Goal: Task Accomplishment & Management: Use online tool/utility

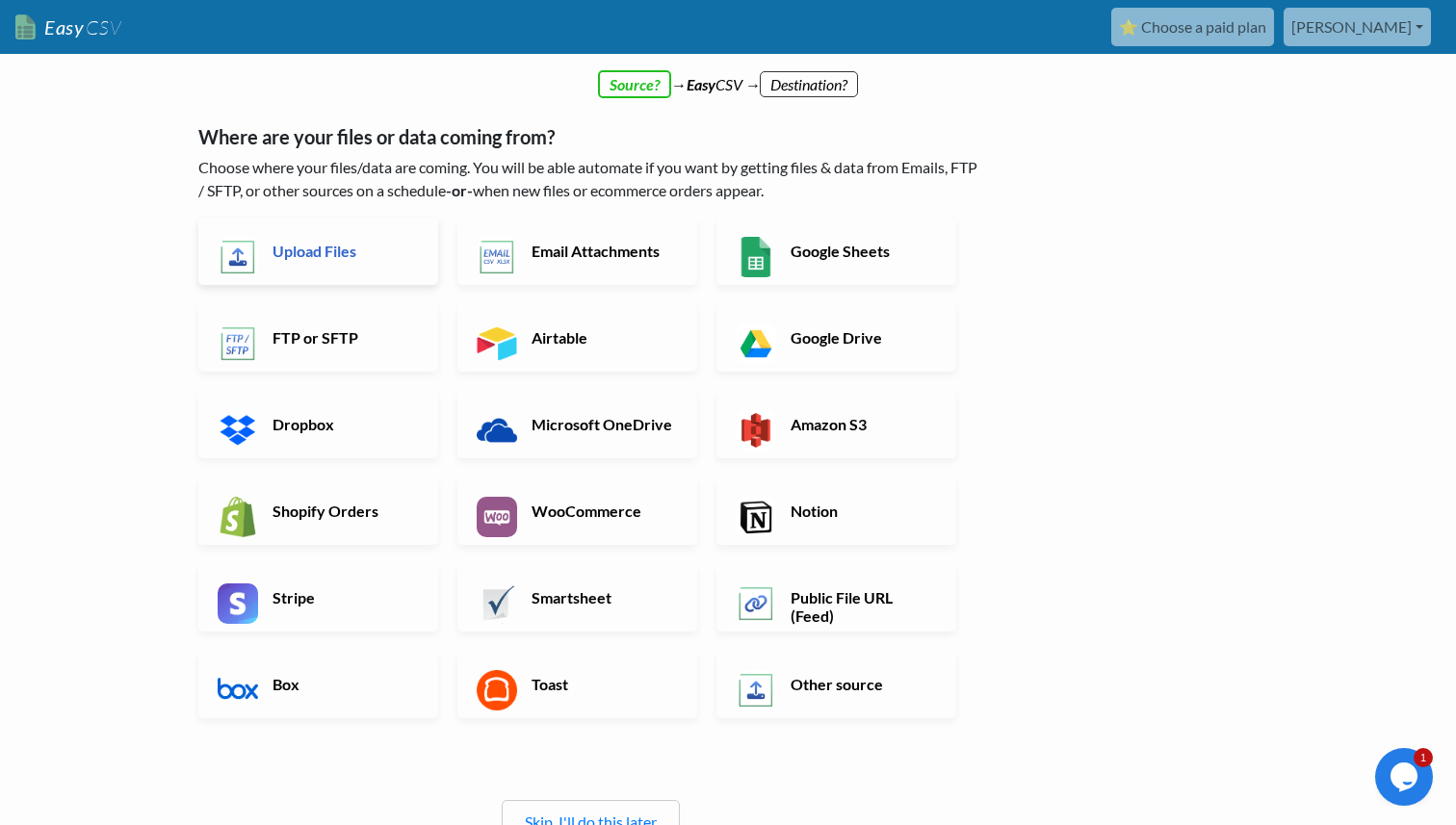
click at [326, 253] on h6 "Upload Files" at bounding box center [343, 251] width 151 height 18
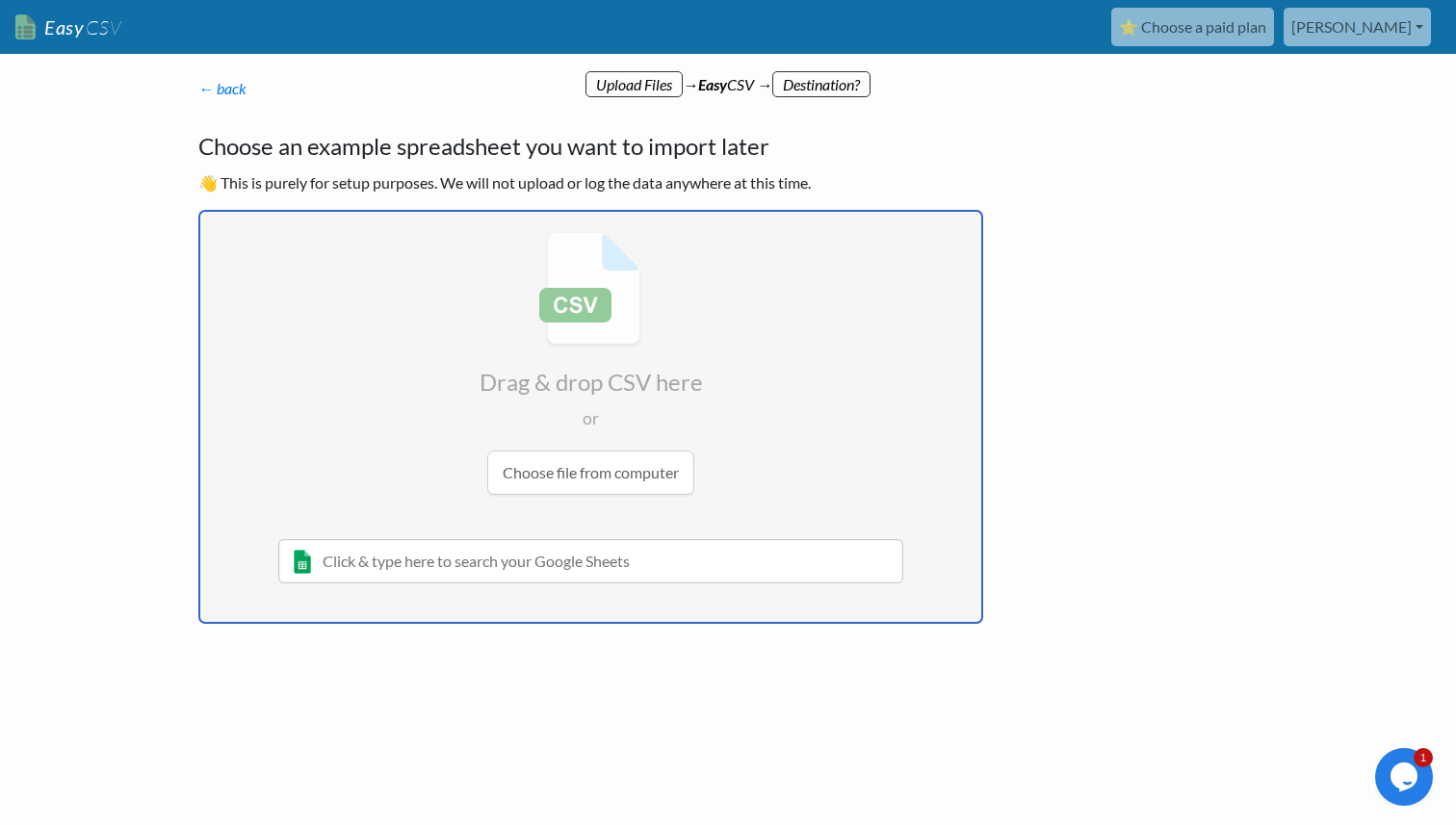
type input "C:\fakepath\bits.csv"
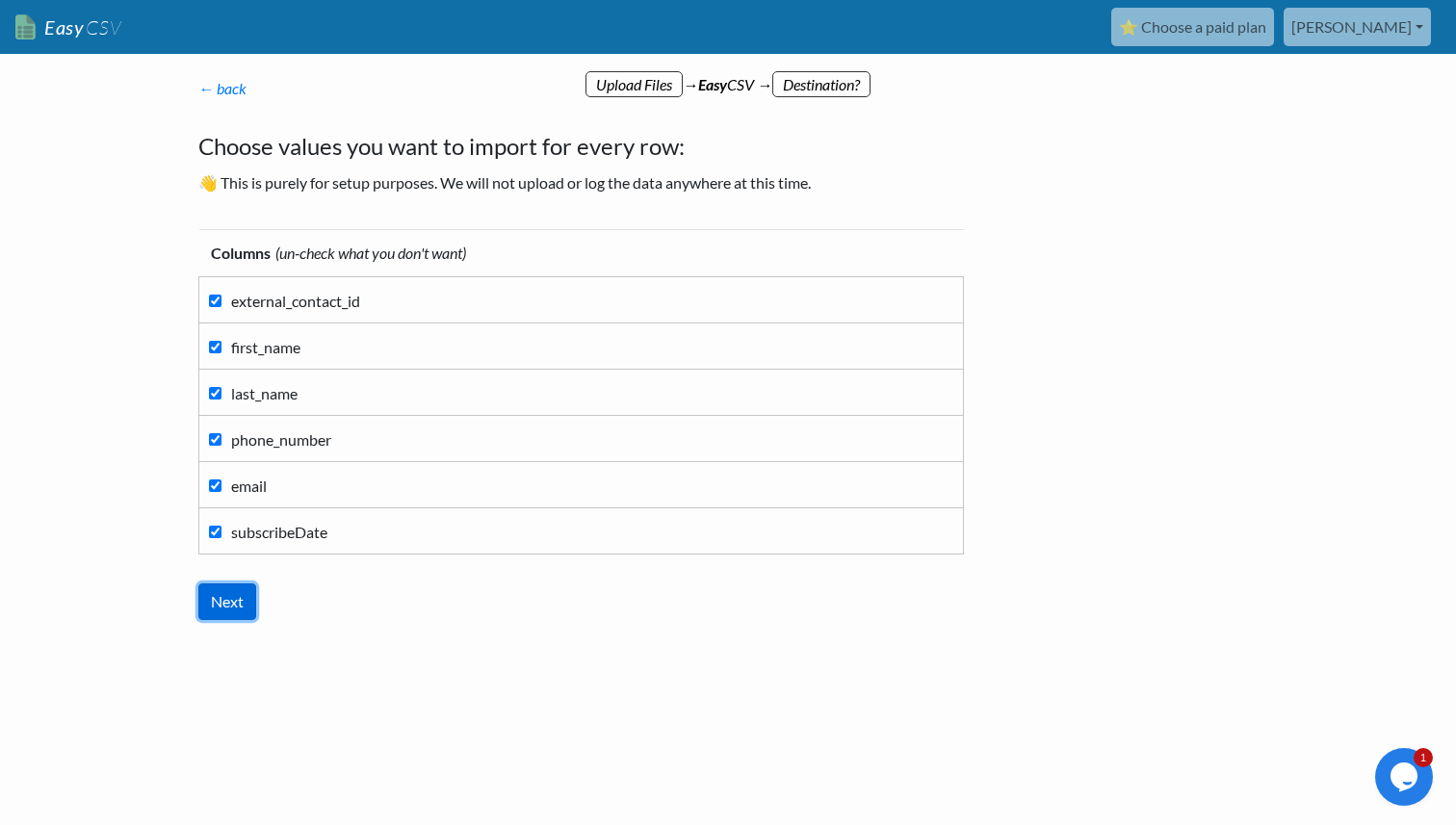
click at [233, 607] on input "Next" at bounding box center [228, 601] width 58 height 37
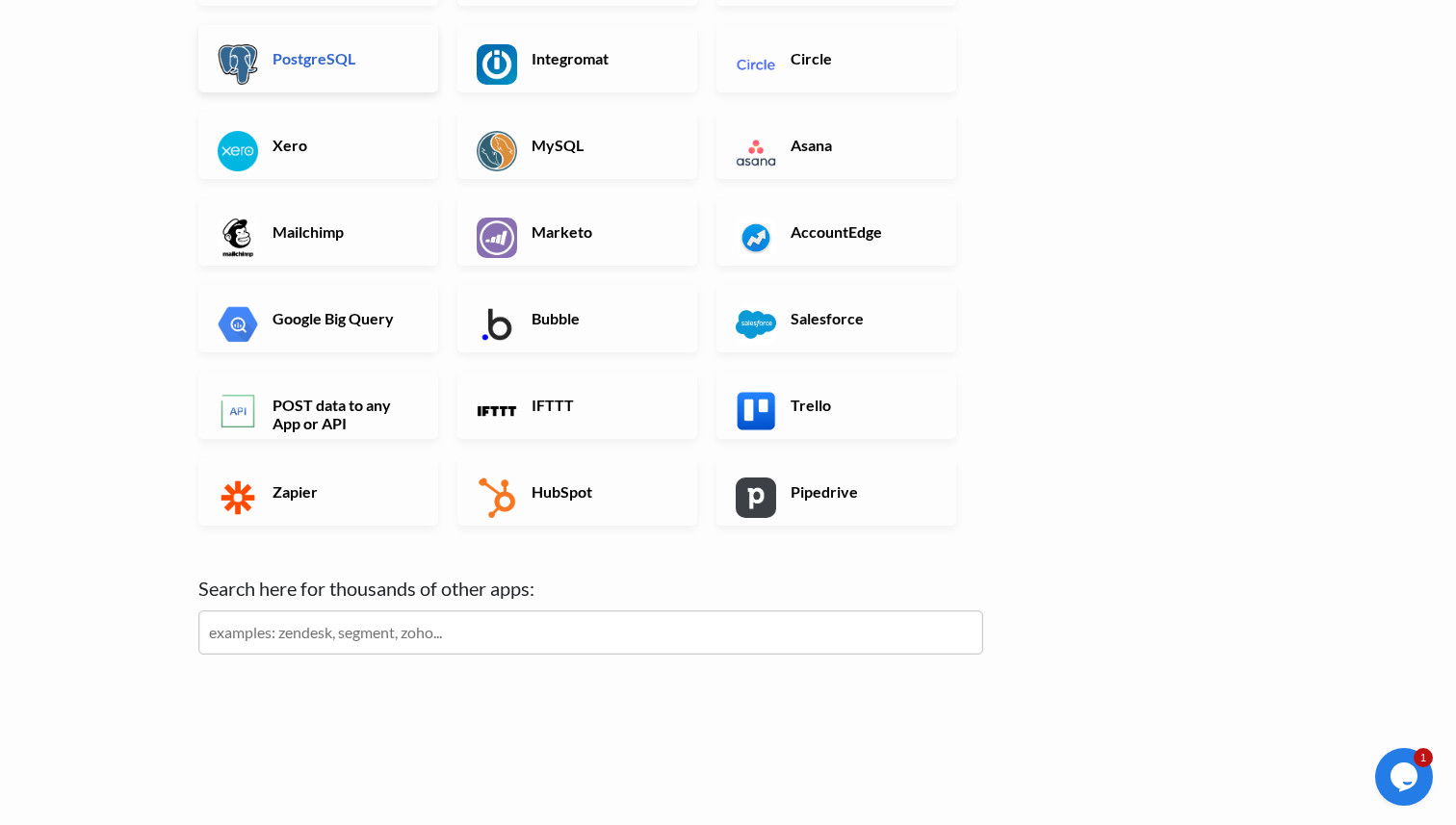
scroll to position [499, 0]
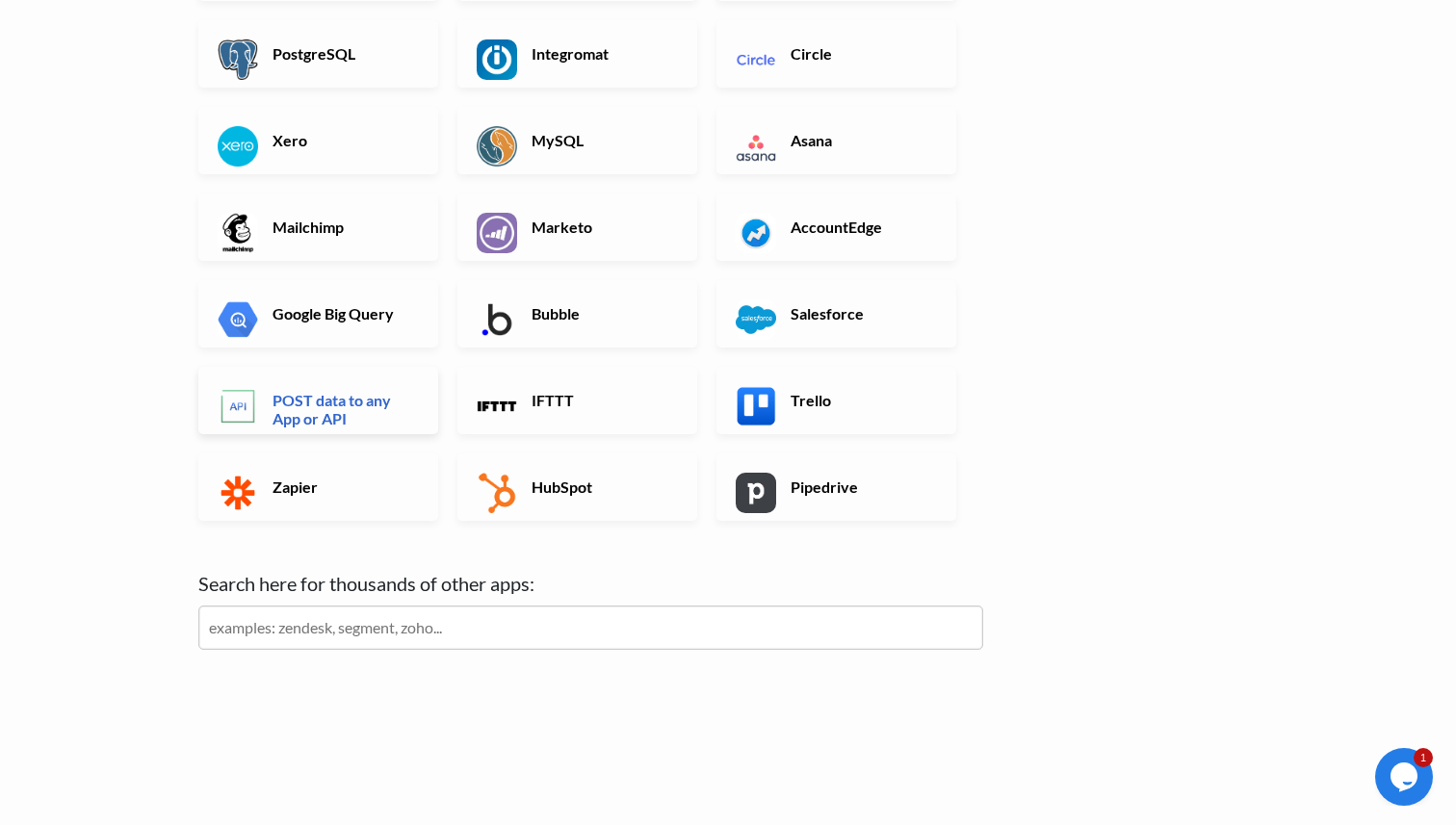
click at [359, 402] on h6 "POST data to any App or API" at bounding box center [343, 409] width 151 height 37
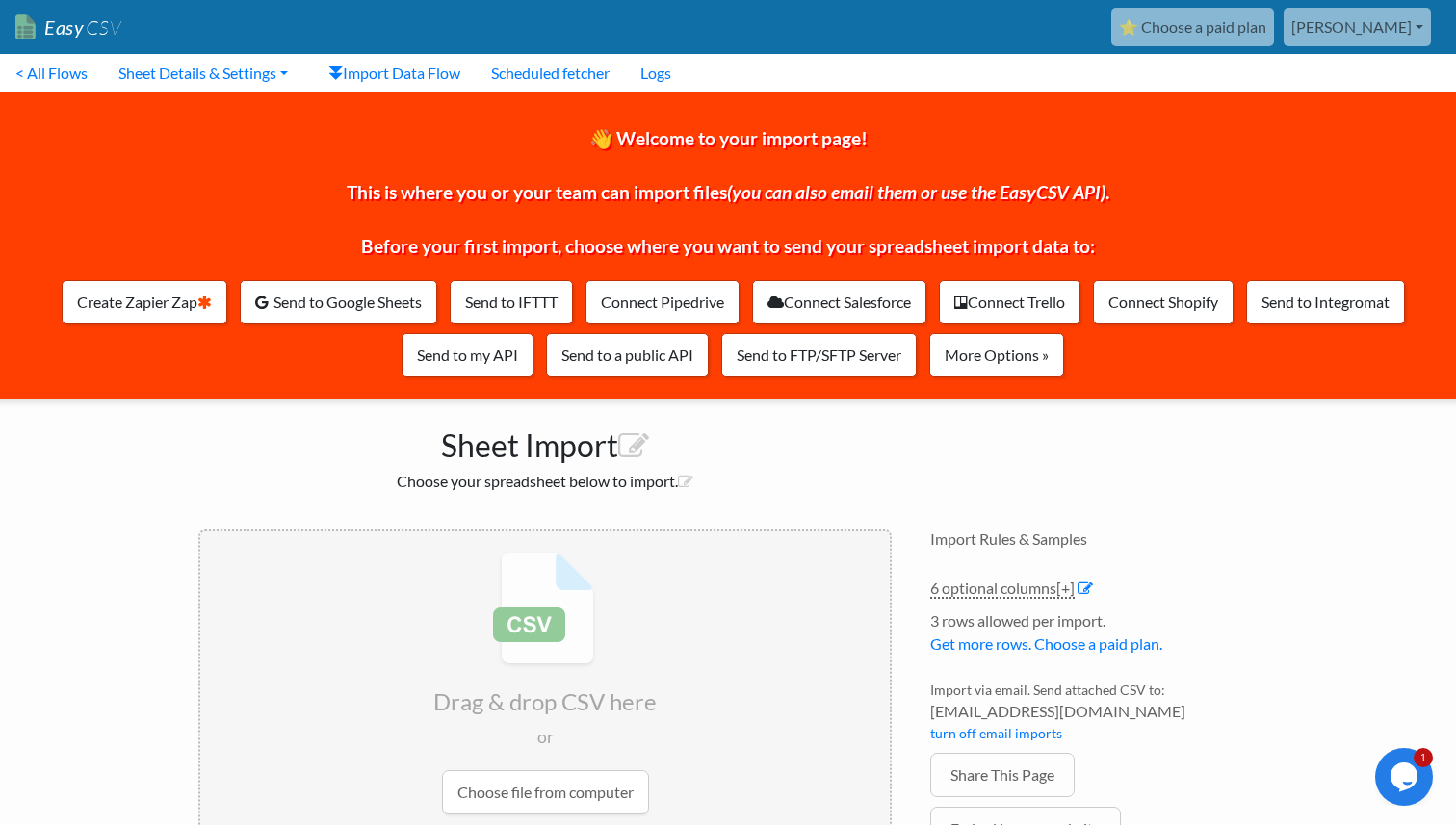
scroll to position [154, 0]
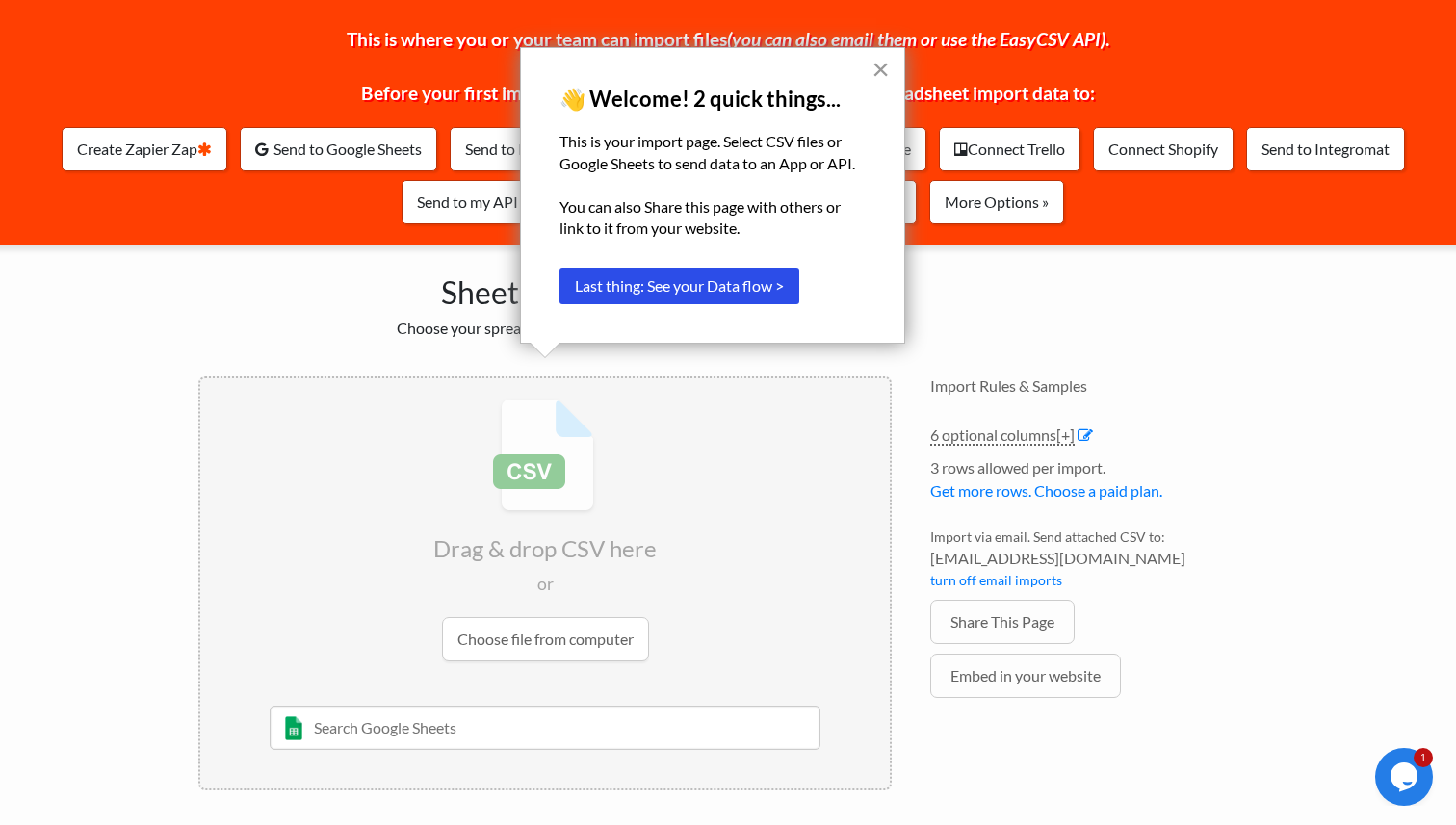
click at [879, 75] on button "×" at bounding box center [880, 69] width 18 height 31
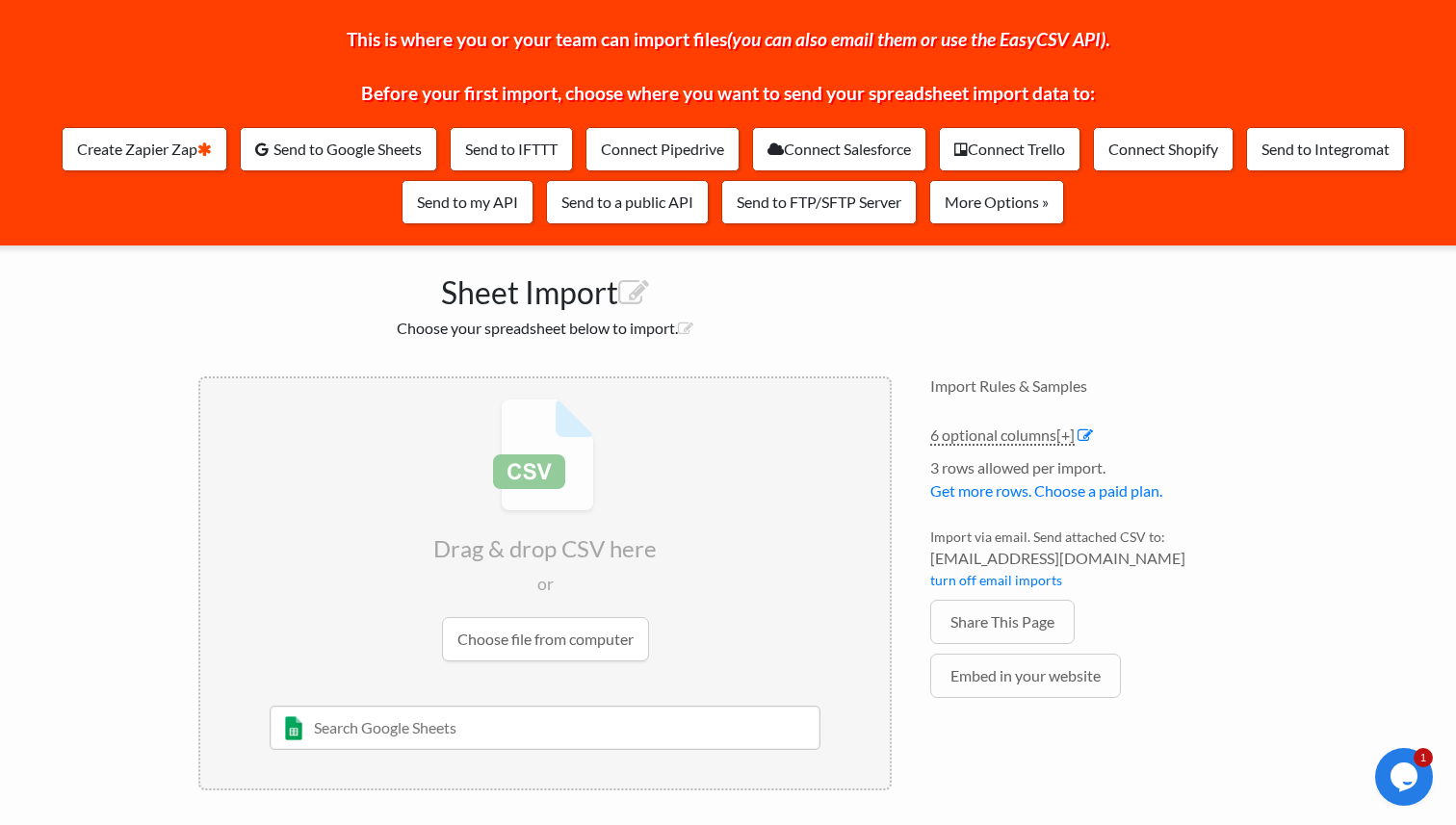
click at [557, 634] on input "file" at bounding box center [545, 529] width 689 height 304
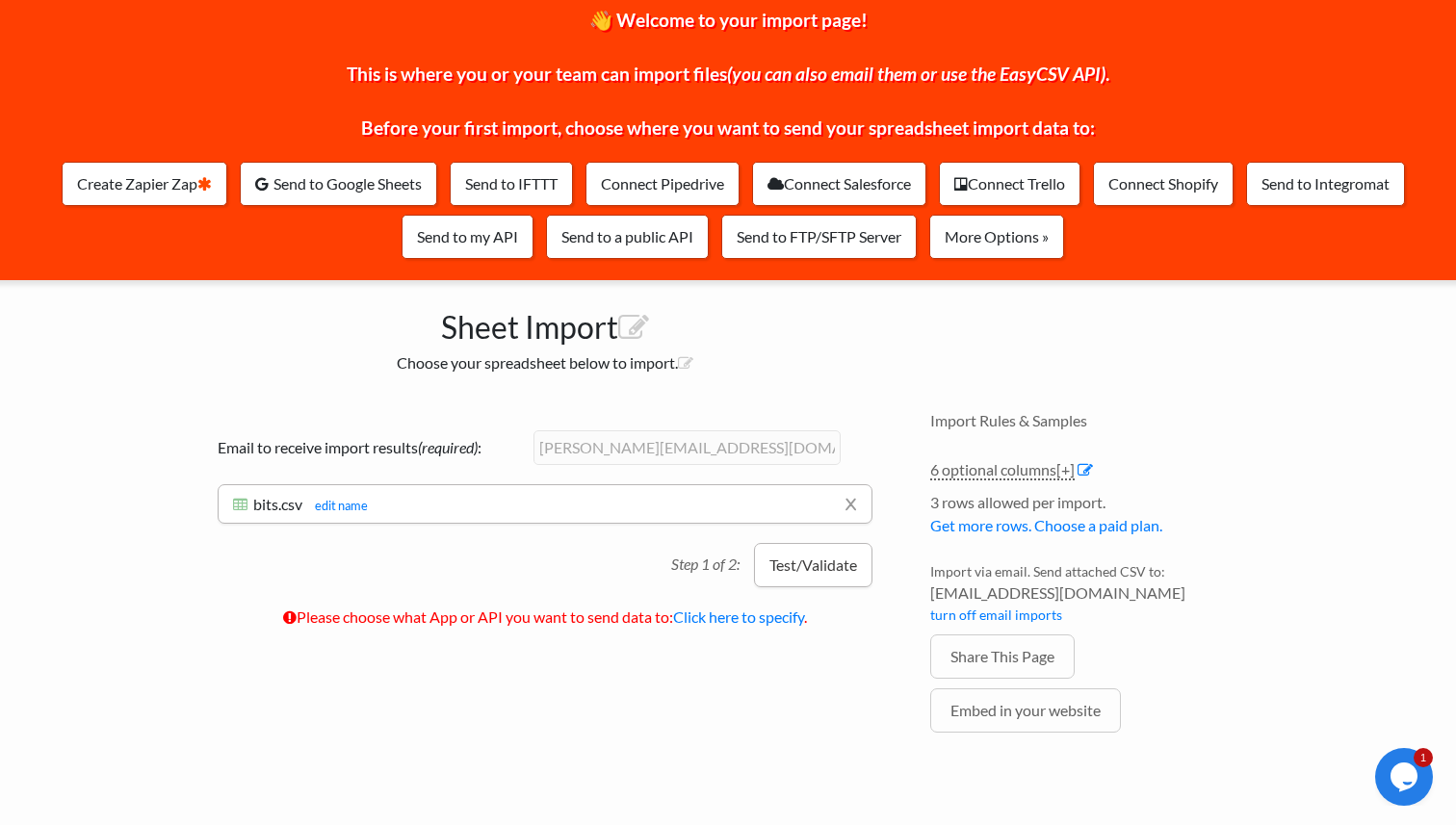
click at [777, 572] on button "Test/Validate" at bounding box center [813, 565] width 119 height 44
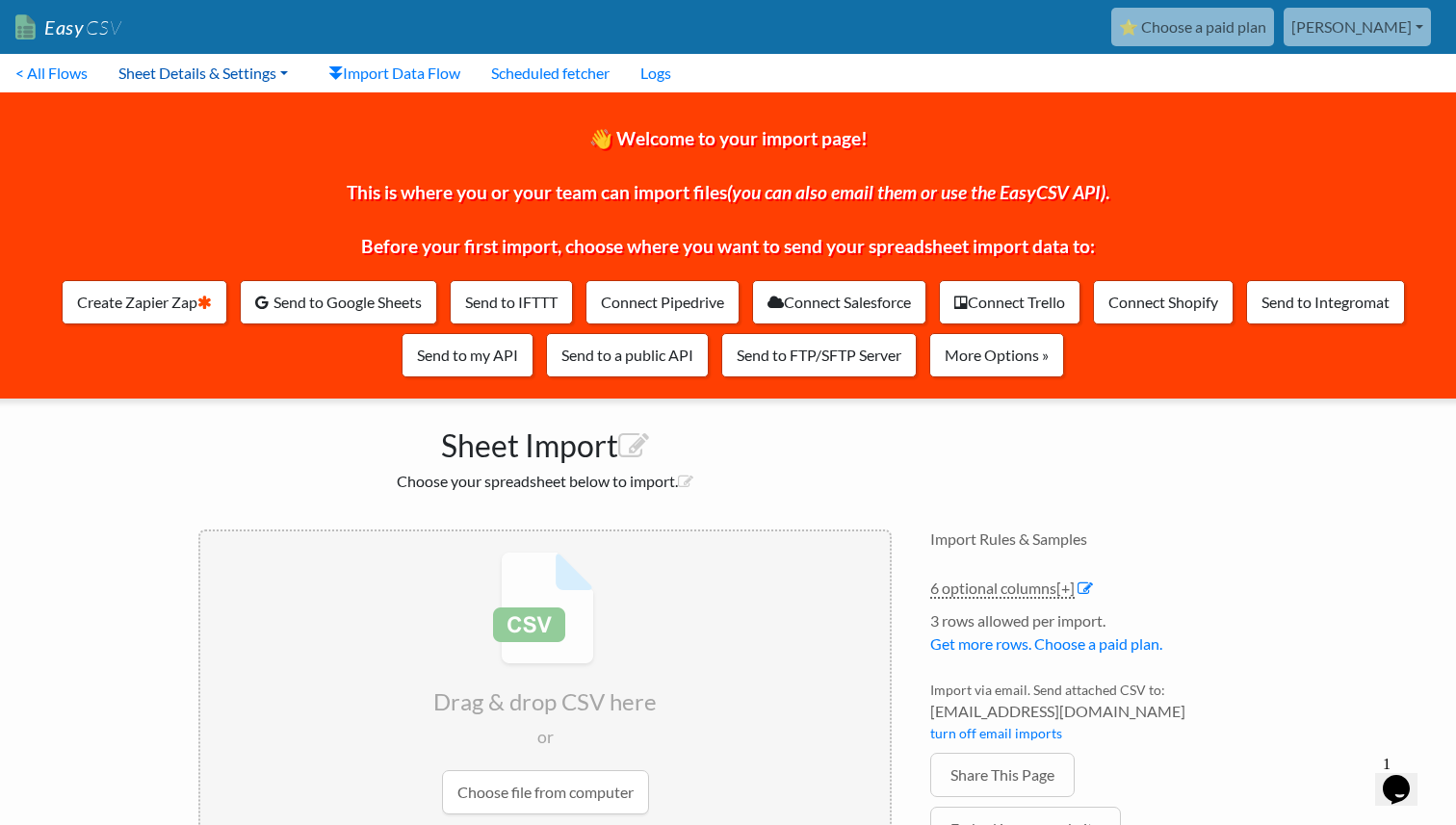
click at [236, 79] on link "Sheet Details & Settings" at bounding box center [203, 73] width 201 height 39
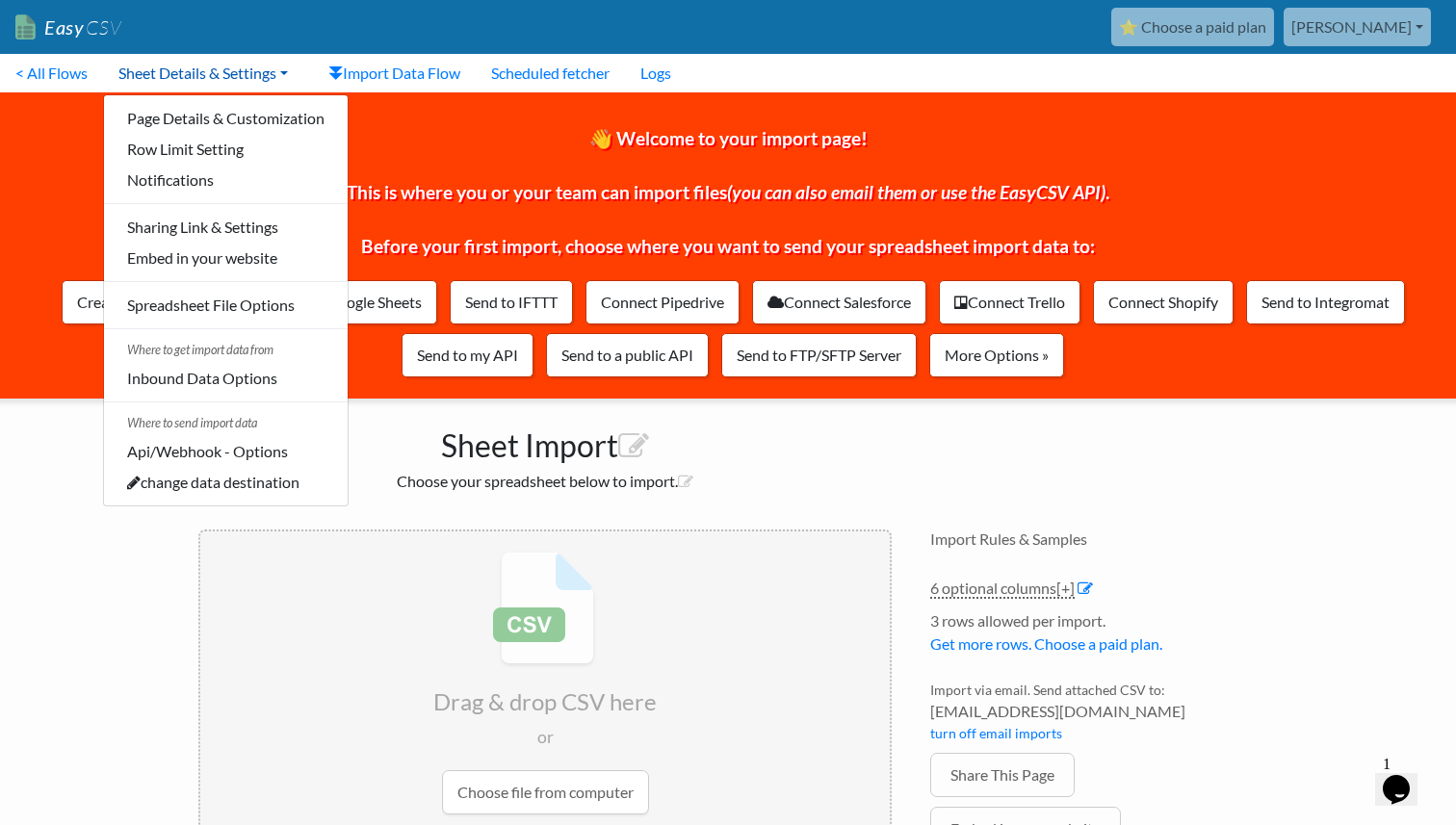
click at [236, 79] on link "Sheet Details & Settings" at bounding box center [203, 73] width 201 height 39
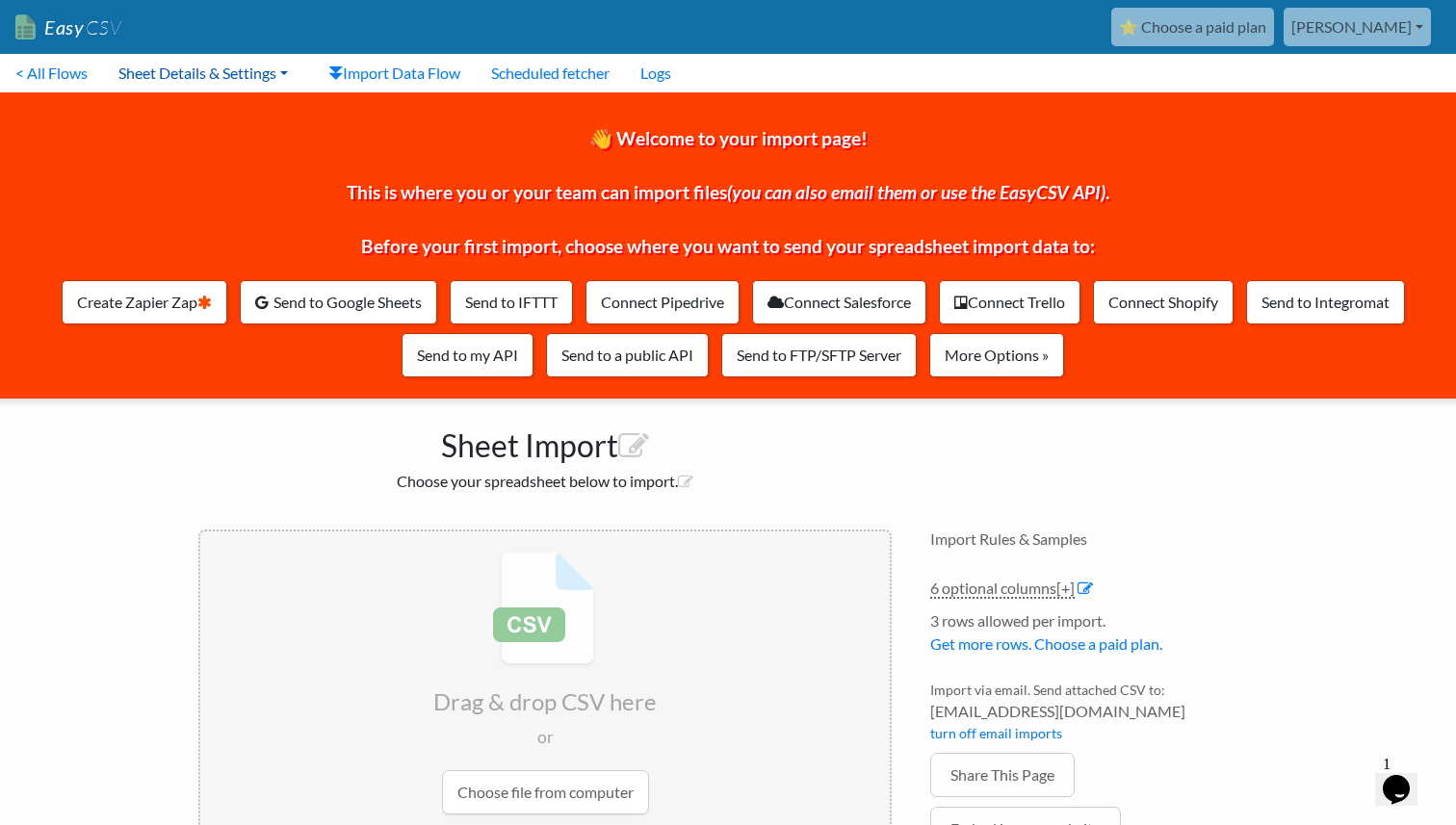
click at [236, 79] on link "Sheet Details & Settings" at bounding box center [203, 73] width 201 height 39
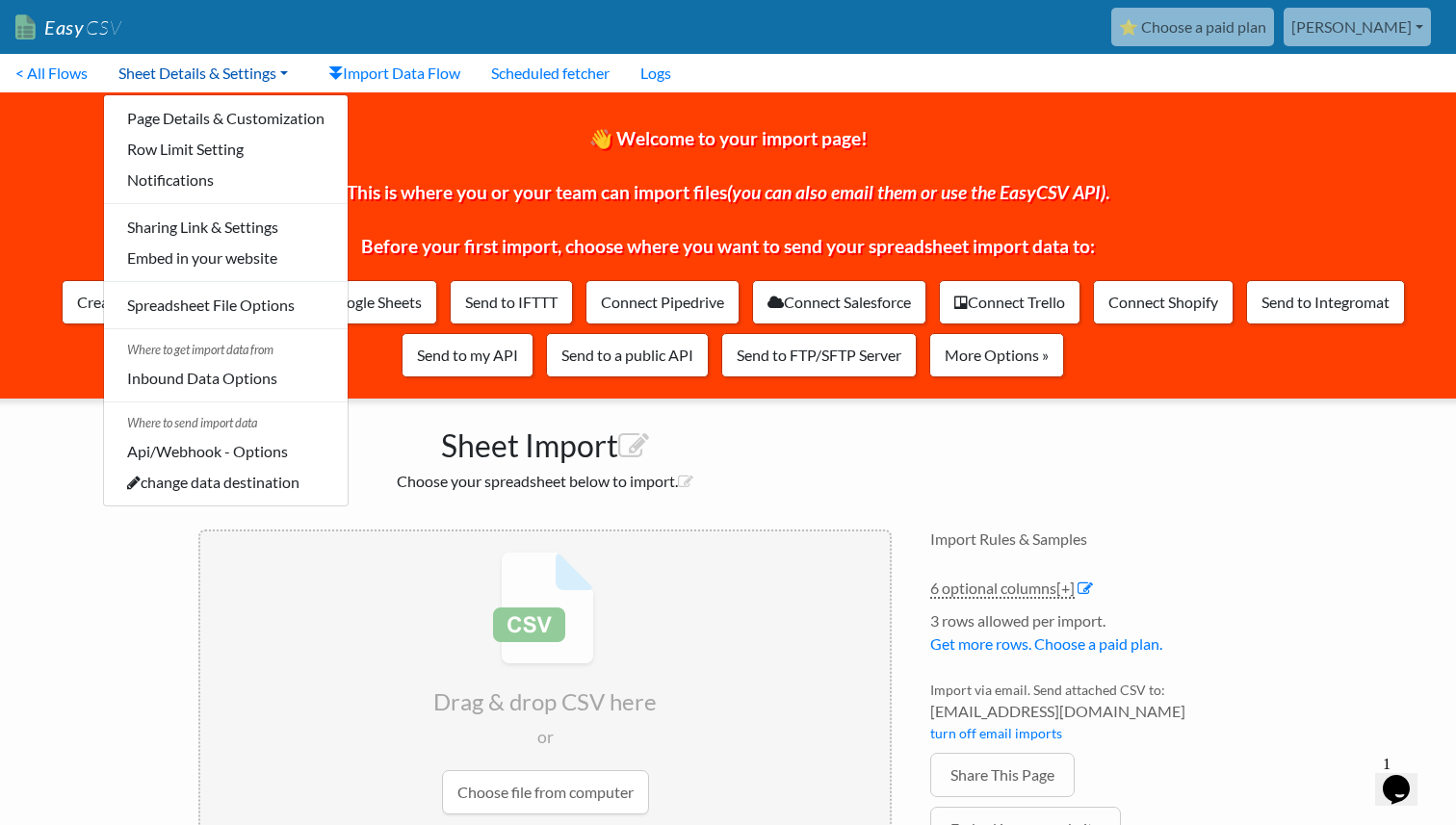
click at [236, 79] on link "Sheet Details & Settings" at bounding box center [203, 73] width 201 height 39
